Goal: Share content: Share content

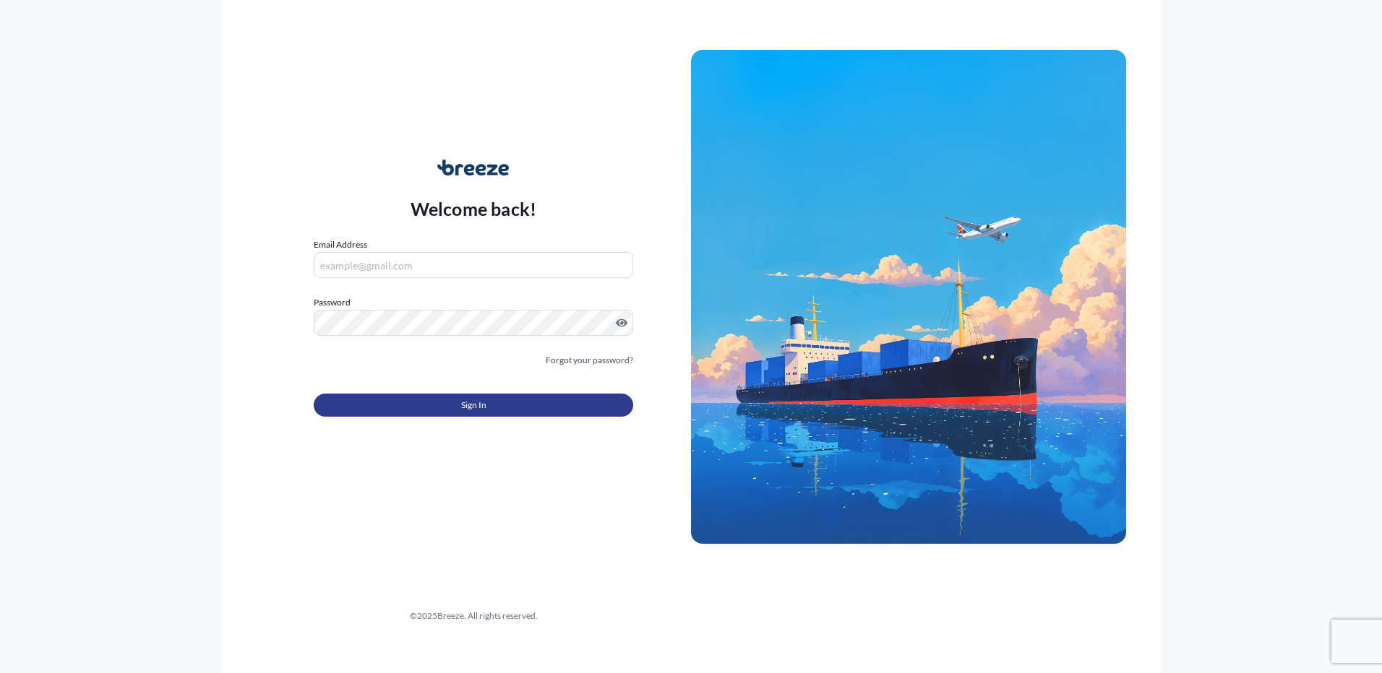
type input "[EMAIL_ADDRESS][DOMAIN_NAME]"
click at [491, 408] on button "Sign In" at bounding box center [473, 405] width 319 height 23
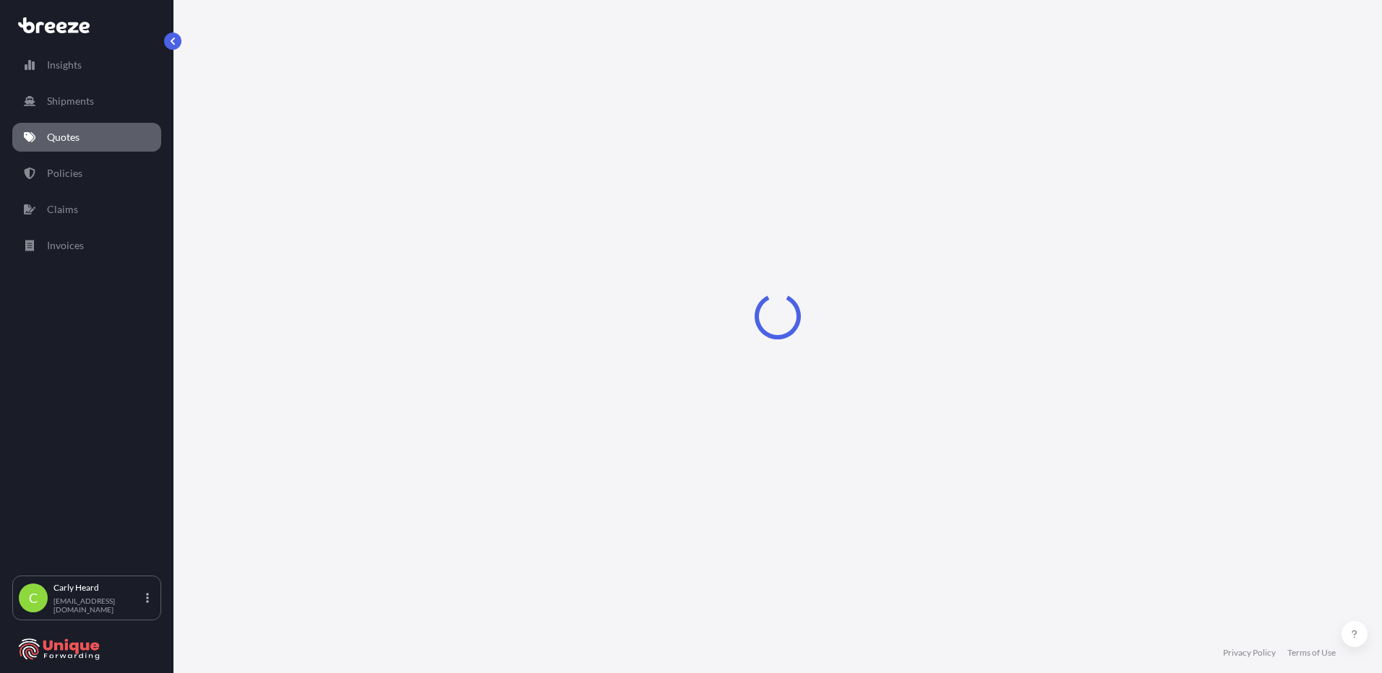
select select "Road"
select select "Air"
select select "Road"
select select "1"
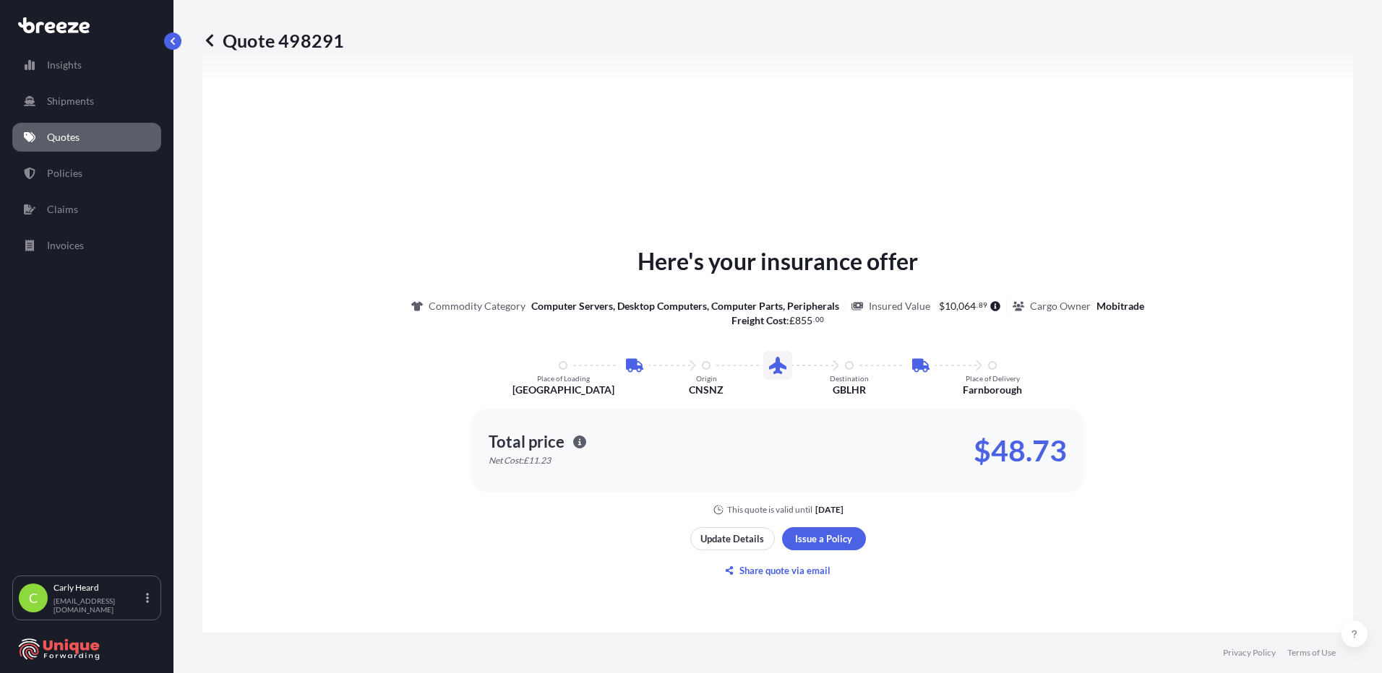
scroll to position [723, 0]
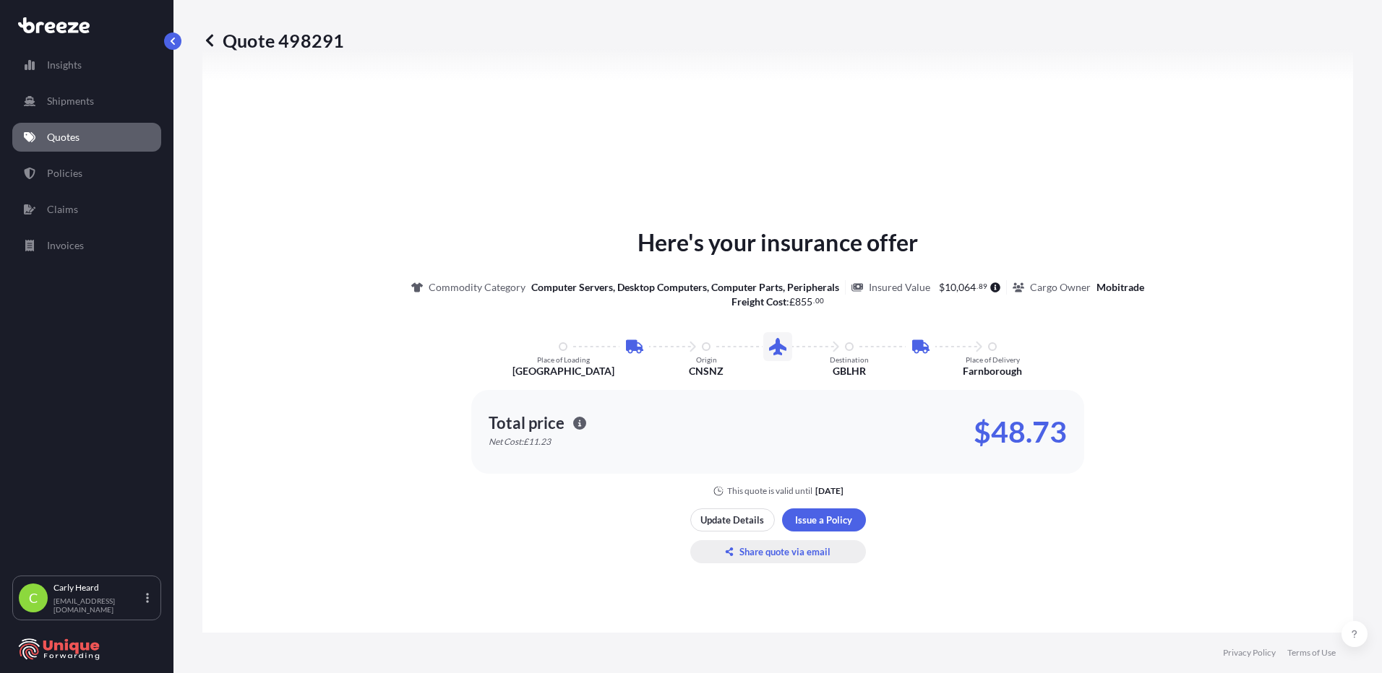
click at [815, 555] on p "Share quote via email" at bounding box center [784, 552] width 91 height 14
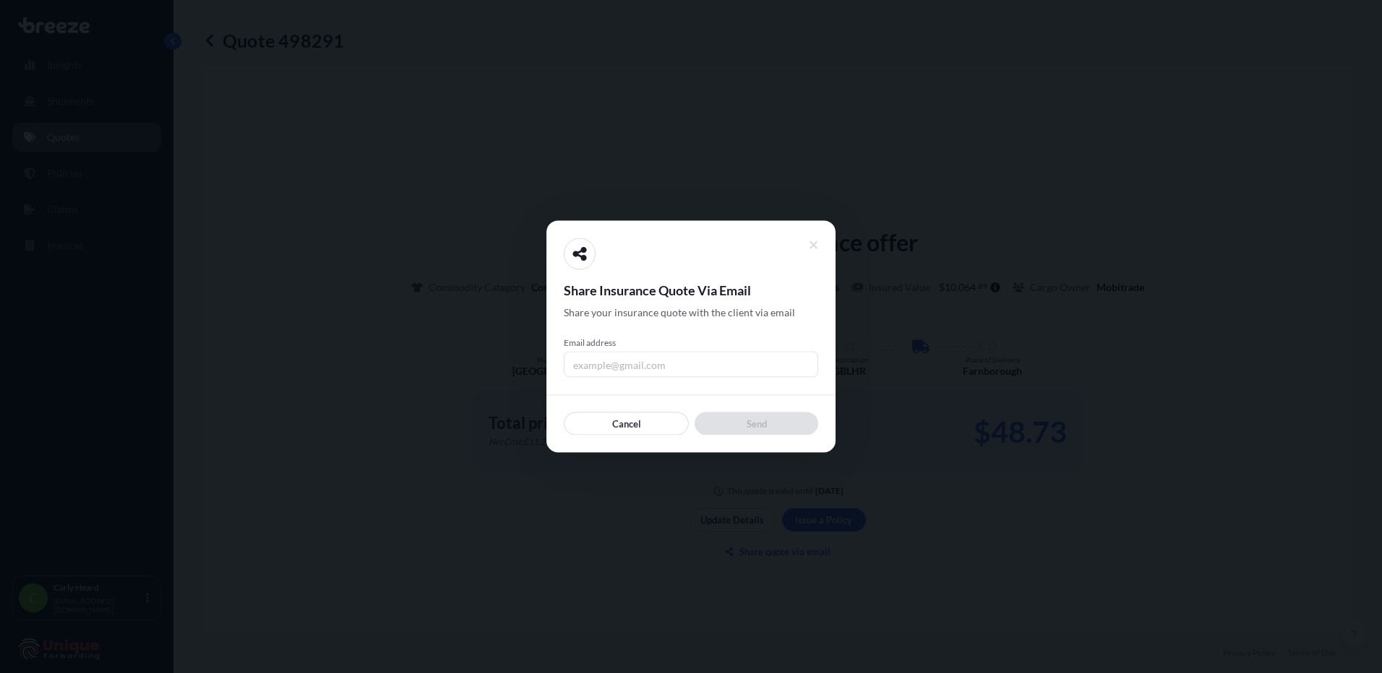
click at [634, 372] on input "Email address" at bounding box center [691, 365] width 254 height 26
type input "[EMAIL_ADDRESS][DOMAIN_NAME]"
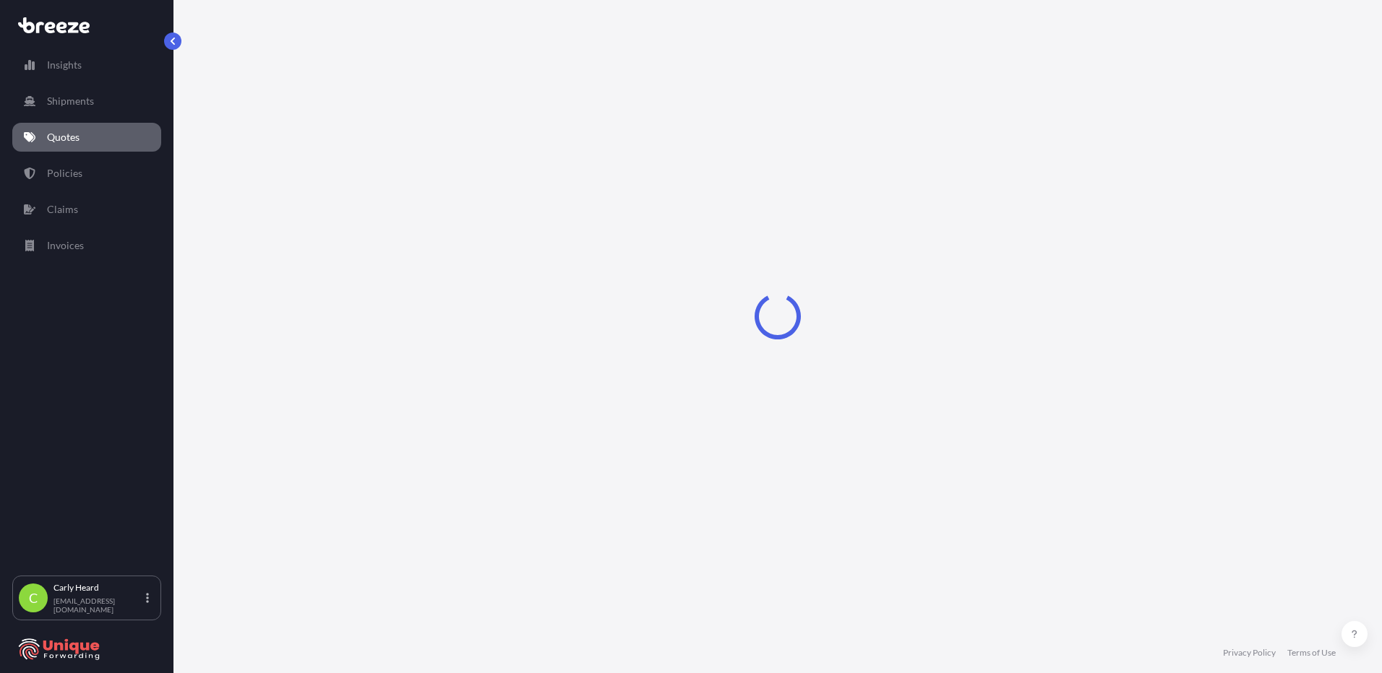
select select "Road"
select select "Air"
select select "Road"
select select "1"
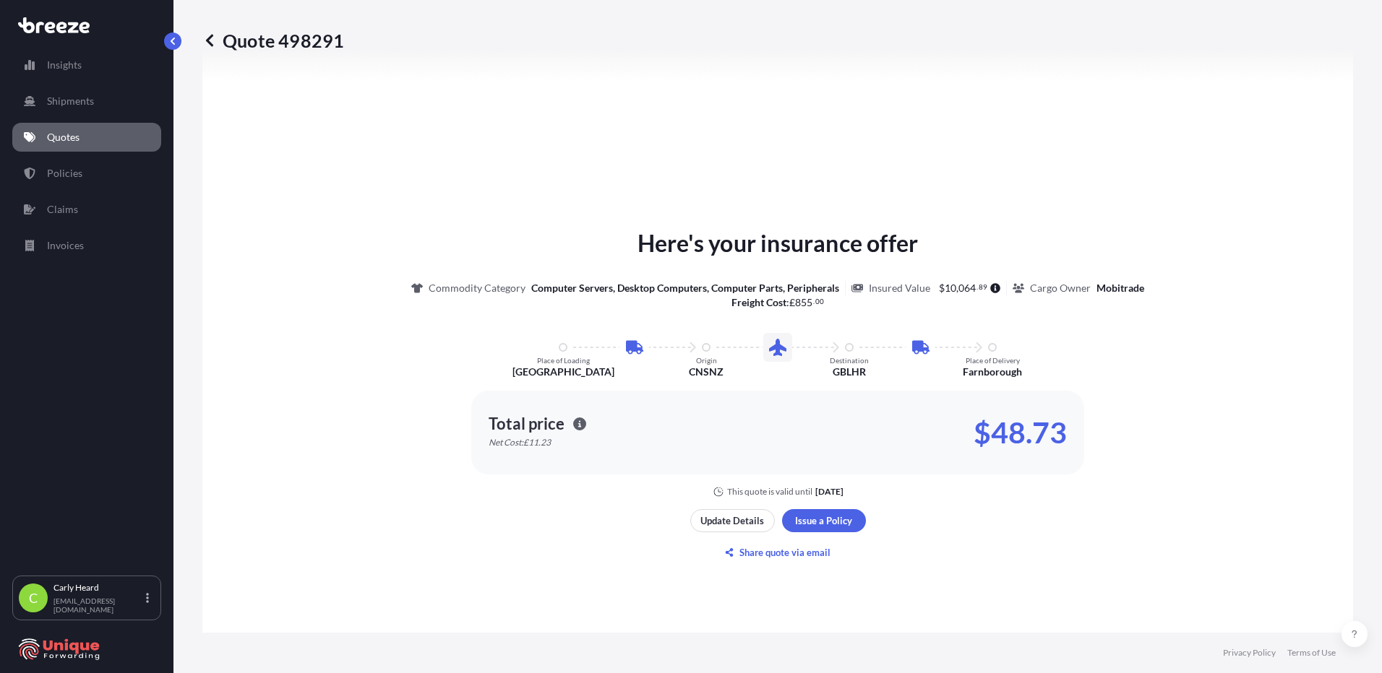
scroll to position [723, 0]
